Goal: Task Accomplishment & Management: Complete application form

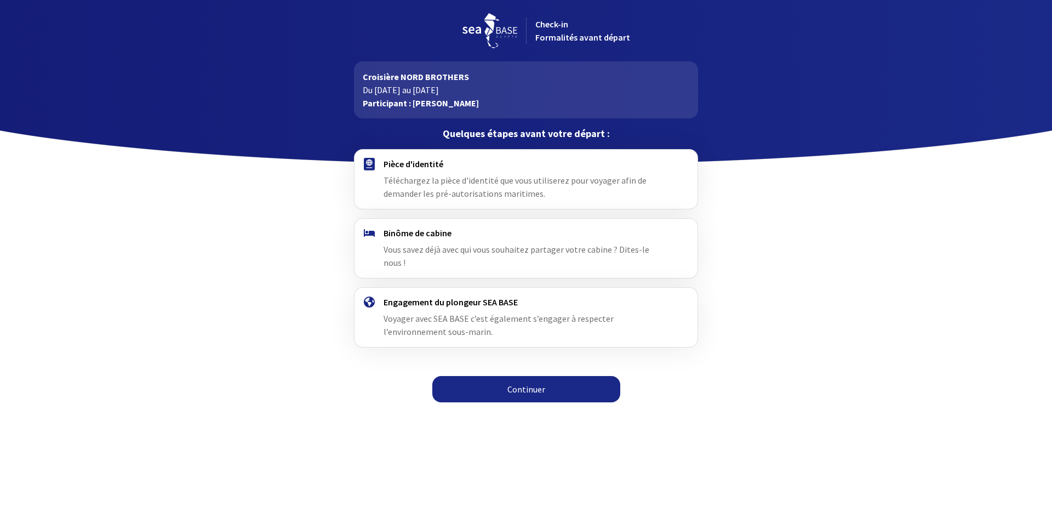
click at [536, 376] on link "Continuer" at bounding box center [526, 389] width 188 height 26
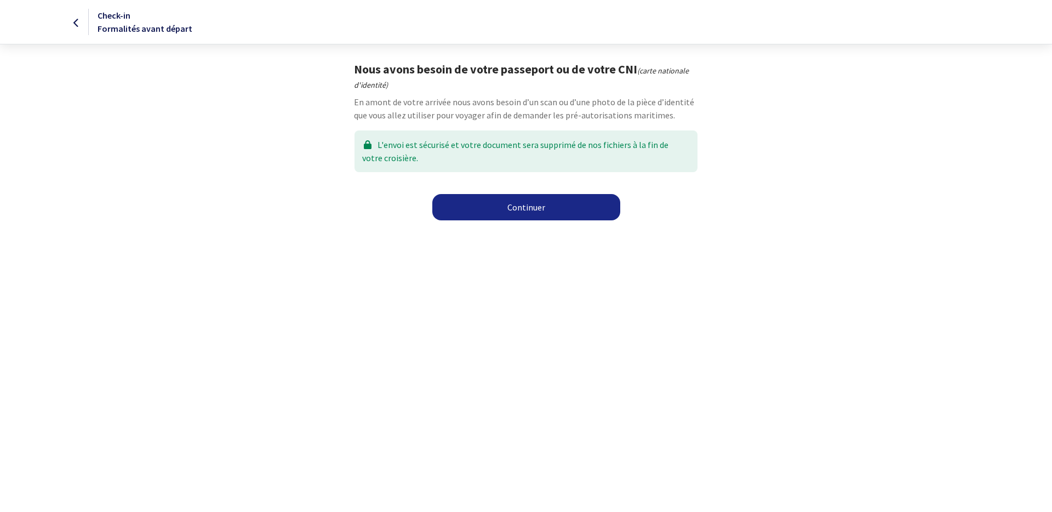
click at [527, 197] on link "Continuer" at bounding box center [526, 207] width 188 height 26
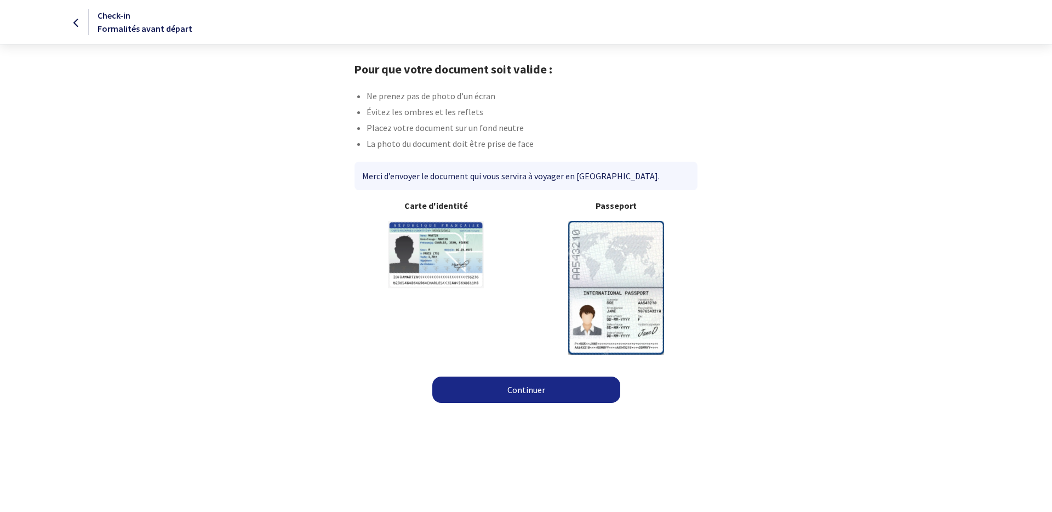
click at [597, 383] on link "Continuer" at bounding box center [526, 389] width 188 height 26
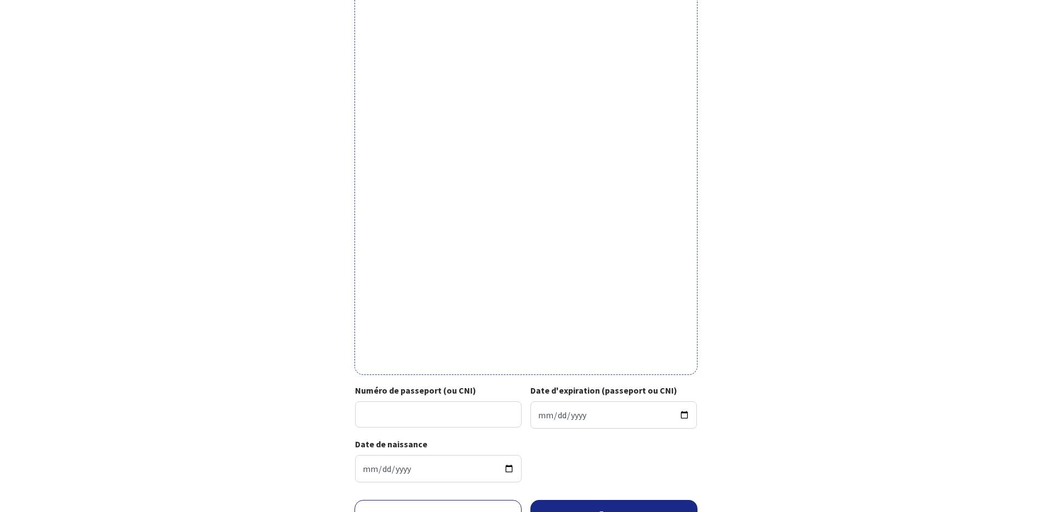
scroll to position [227, 0]
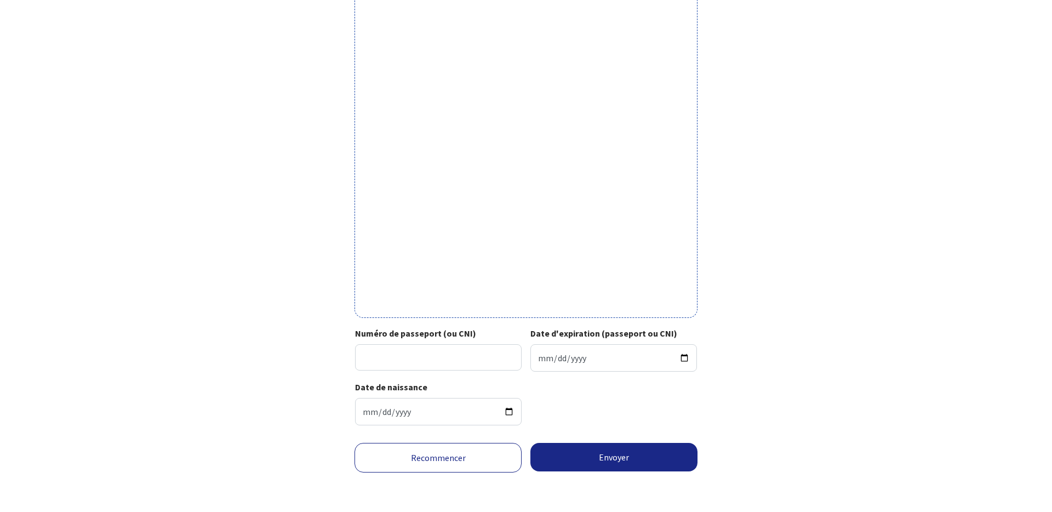
click at [433, 372] on div "Numéro de passeport (ou CNI) Date d'expiration (passeport ou CNI)" at bounding box center [525, 353] width 341 height 54
click at [440, 365] on input "Numéro de passeport (ou CNI)" at bounding box center [438, 357] width 167 height 26
type input "18CK16563"
click at [573, 361] on input "Date d'expiration (passeport ou CNI)" at bounding box center [613, 357] width 167 height 27
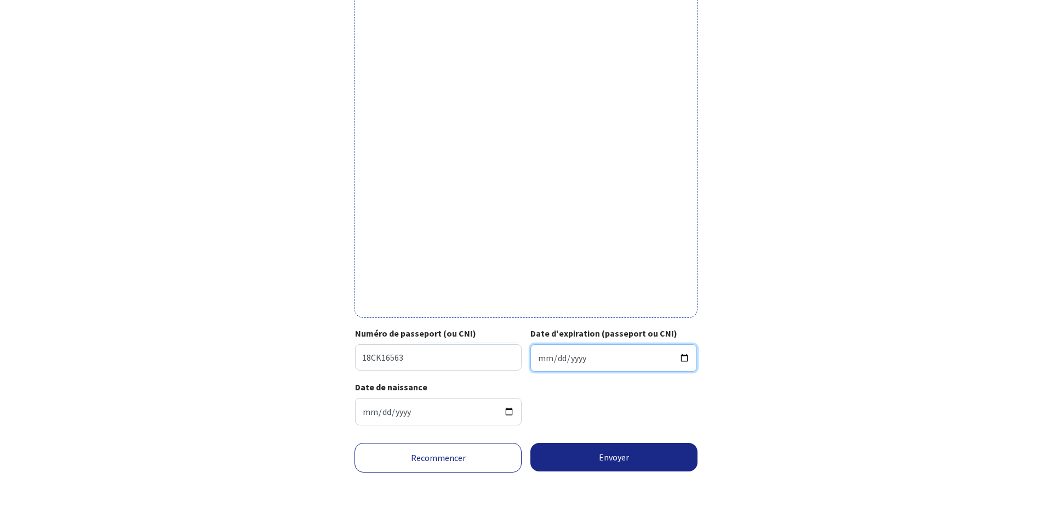
click at [538, 357] on input "Date d'expiration (passeport ou CNI)" at bounding box center [613, 357] width 167 height 27
click at [685, 357] on input "Date d'expiration (passeport ou CNI)" at bounding box center [613, 357] width 167 height 27
type input "2028-04-15"
click at [611, 439] on div "Recommencer Envoyer" at bounding box center [525, 473] width 619 height 78
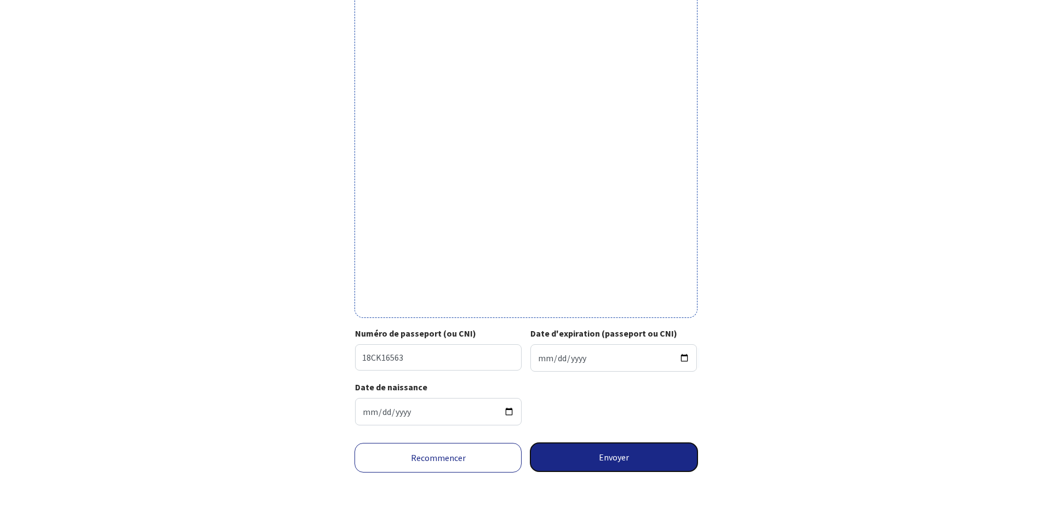
click at [611, 449] on button "Envoyer" at bounding box center [613, 457] width 167 height 28
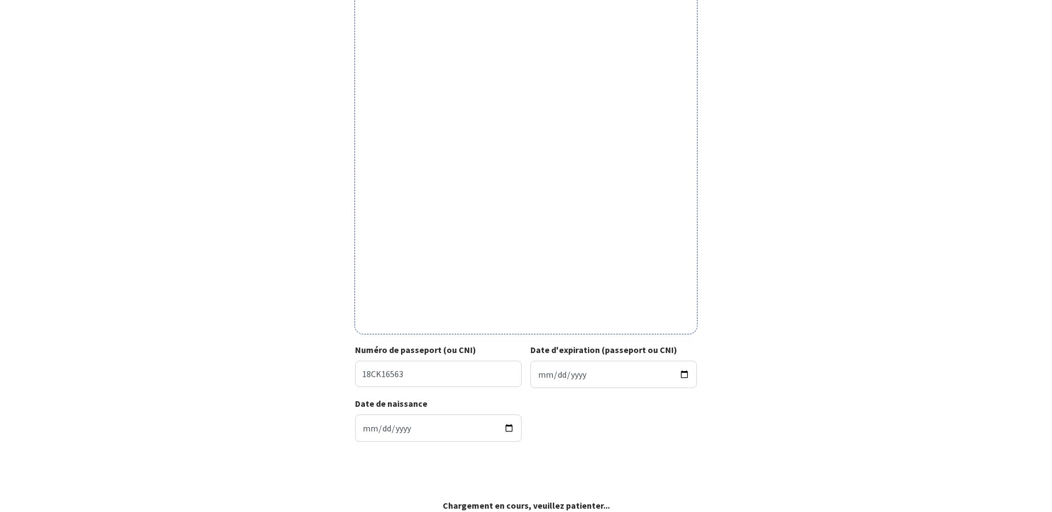
scroll to position [211, 0]
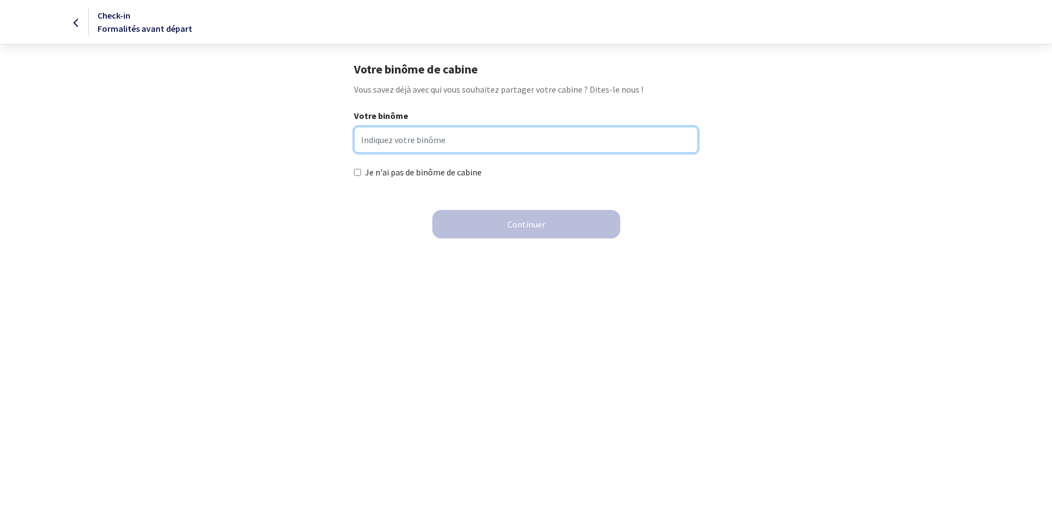
click at [469, 139] on input "Votre binôme" at bounding box center [525, 140] width 343 height 26
click at [370, 169] on label "Je n'ai pas de binôme de cabine" at bounding box center [423, 171] width 117 height 13
click at [361, 169] on input "Je n'ai pas de binôme de cabine" at bounding box center [357, 172] width 7 height 7
checkbox input "true"
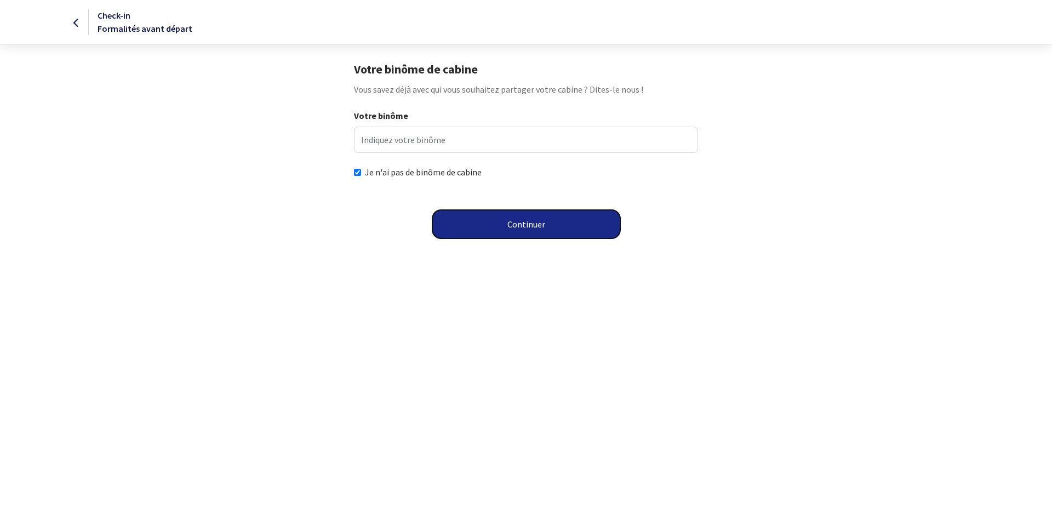
click at [509, 219] on button "Continuer" at bounding box center [526, 224] width 188 height 28
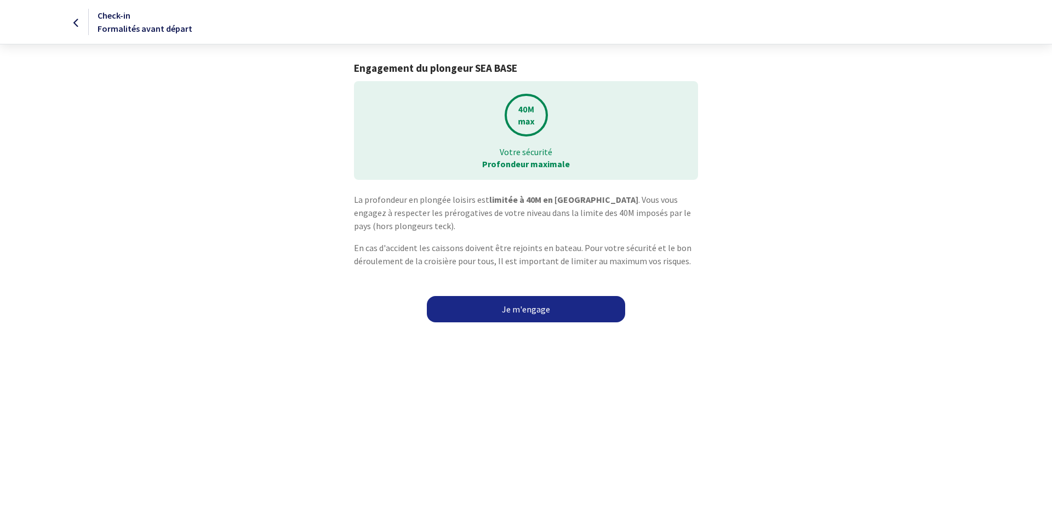
click at [548, 308] on link "Je m'engage" at bounding box center [526, 309] width 198 height 26
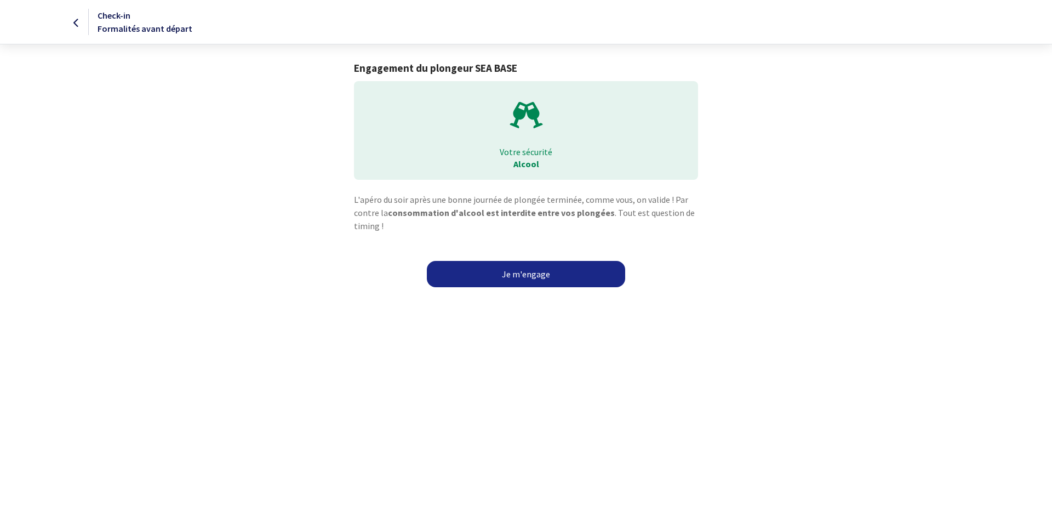
click at [548, 278] on link "Je m'engage" at bounding box center [526, 274] width 198 height 26
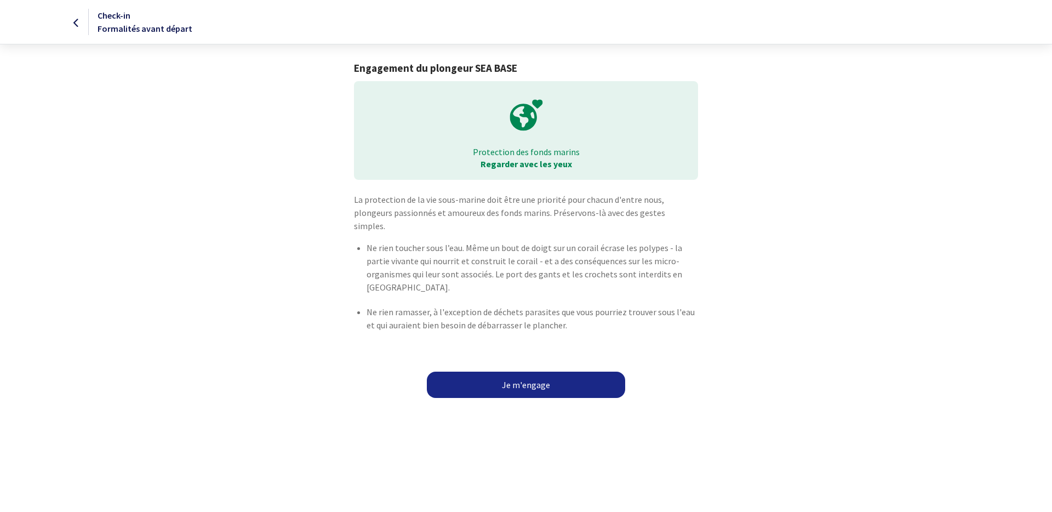
click at [522, 371] on link "Je m'engage" at bounding box center [526, 384] width 198 height 26
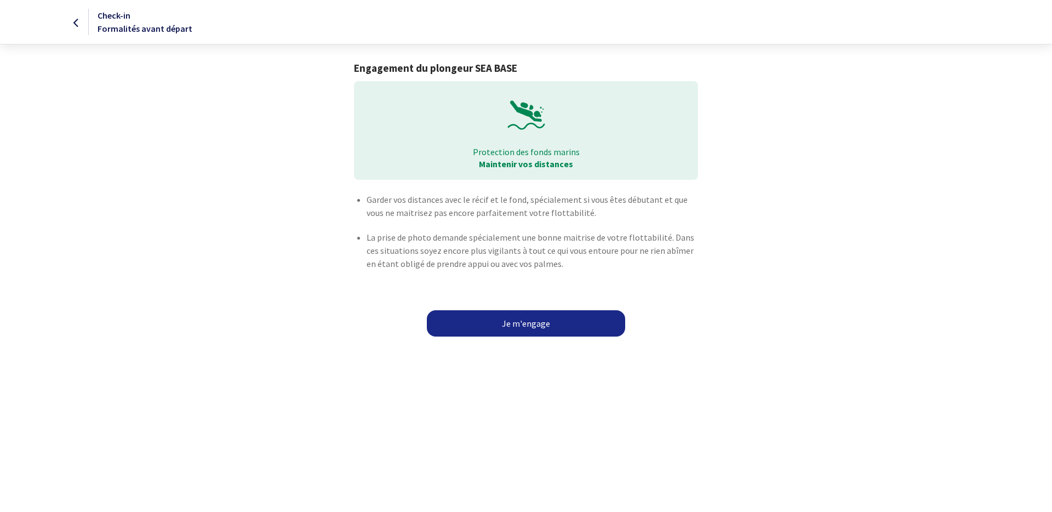
click at [542, 315] on link "Je m'engage" at bounding box center [526, 323] width 198 height 26
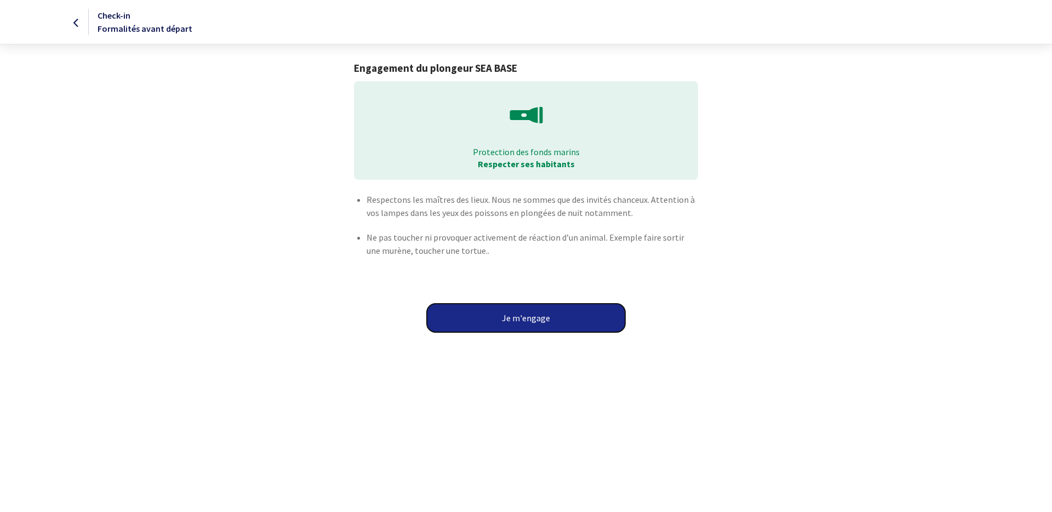
click at [541, 319] on button "Je m'engage" at bounding box center [526, 317] width 198 height 28
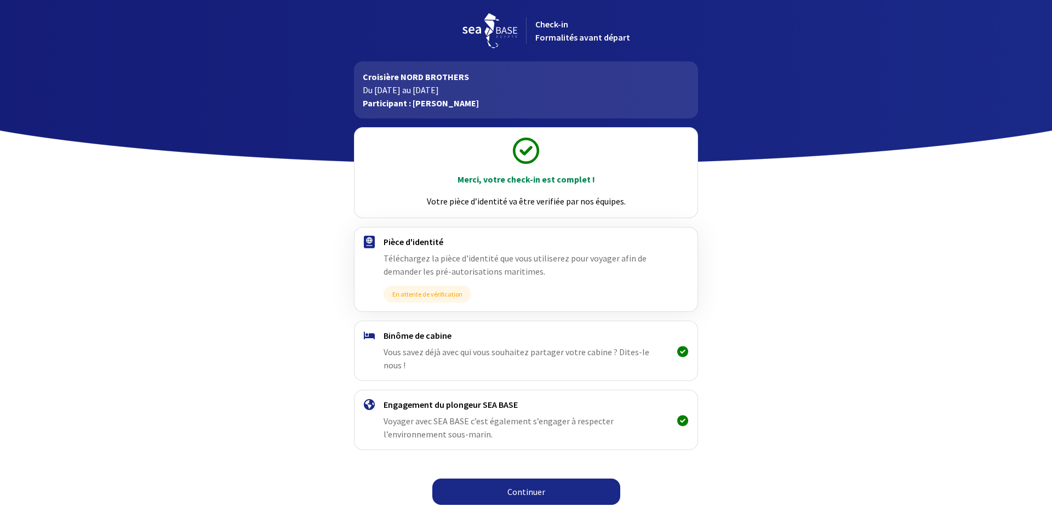
click at [546, 464] on div "Merci, votre check-in est complet ! Votre pièce d’identité va être verifiée par…" at bounding box center [525, 314] width 619 height 393
click at [542, 479] on link "Continuer" at bounding box center [526, 491] width 188 height 26
click at [486, 478] on link "Continuer" at bounding box center [526, 491] width 188 height 26
click at [501, 28] on img at bounding box center [489, 30] width 55 height 35
